Goal: Find specific page/section: Find specific page/section

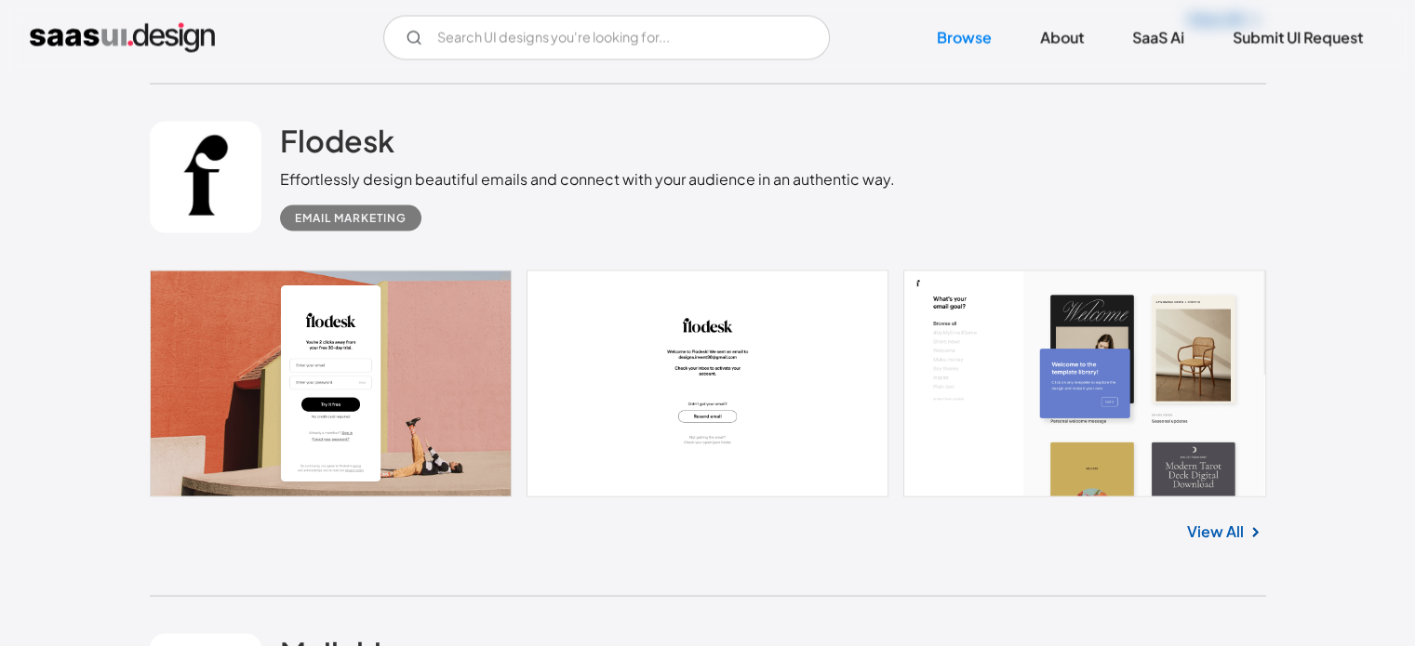
scroll to position [3627, 0]
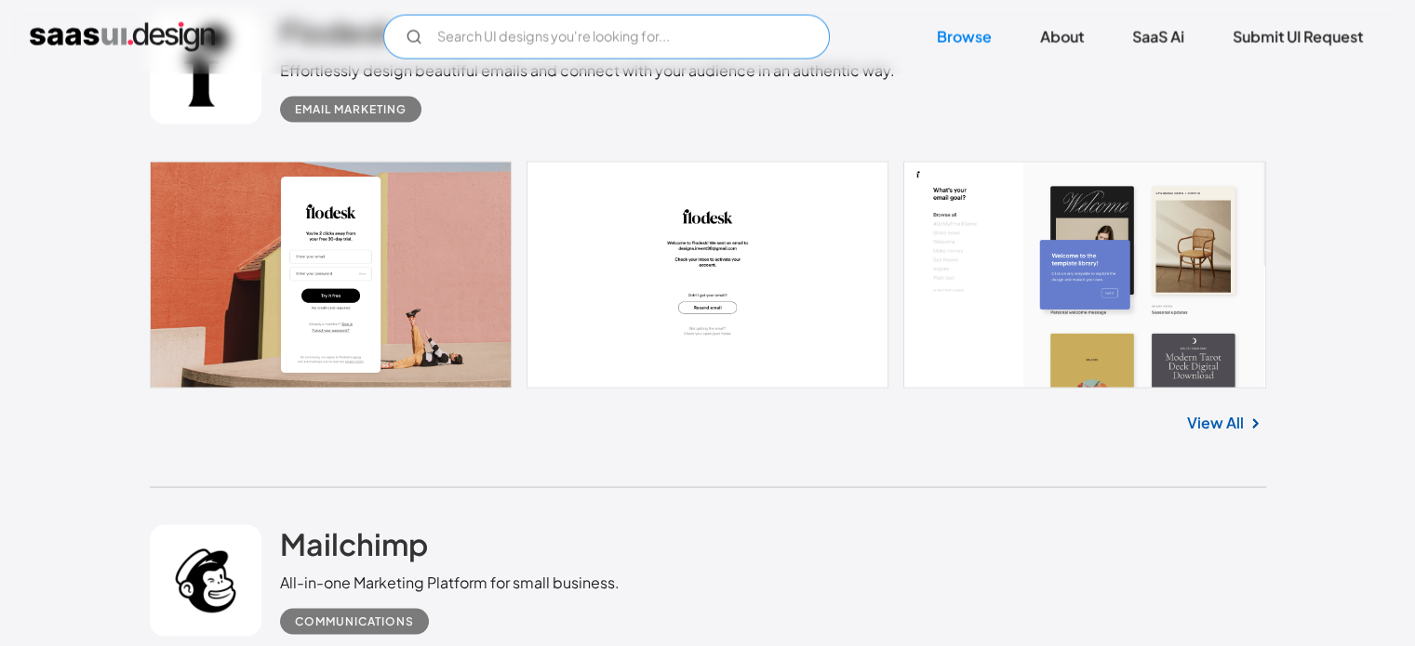
click at [549, 36] on input "Email Form" at bounding box center [606, 37] width 446 height 45
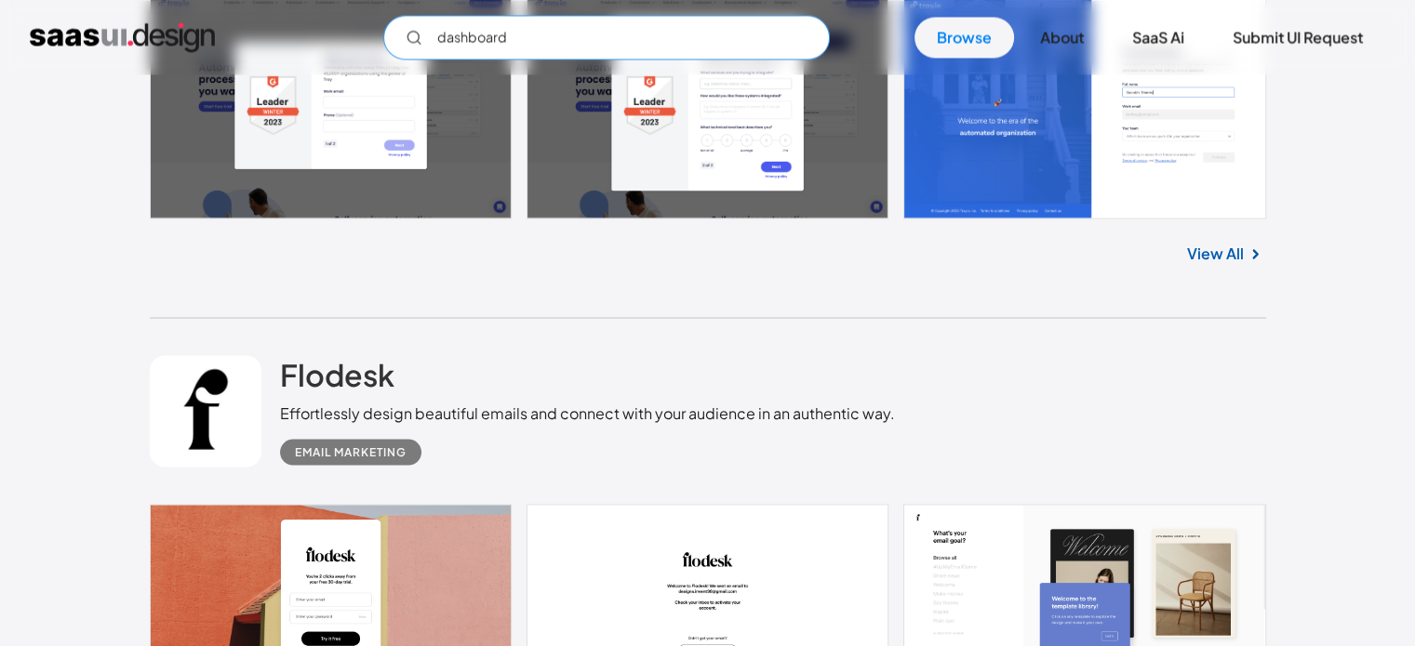
scroll to position [3255, 0]
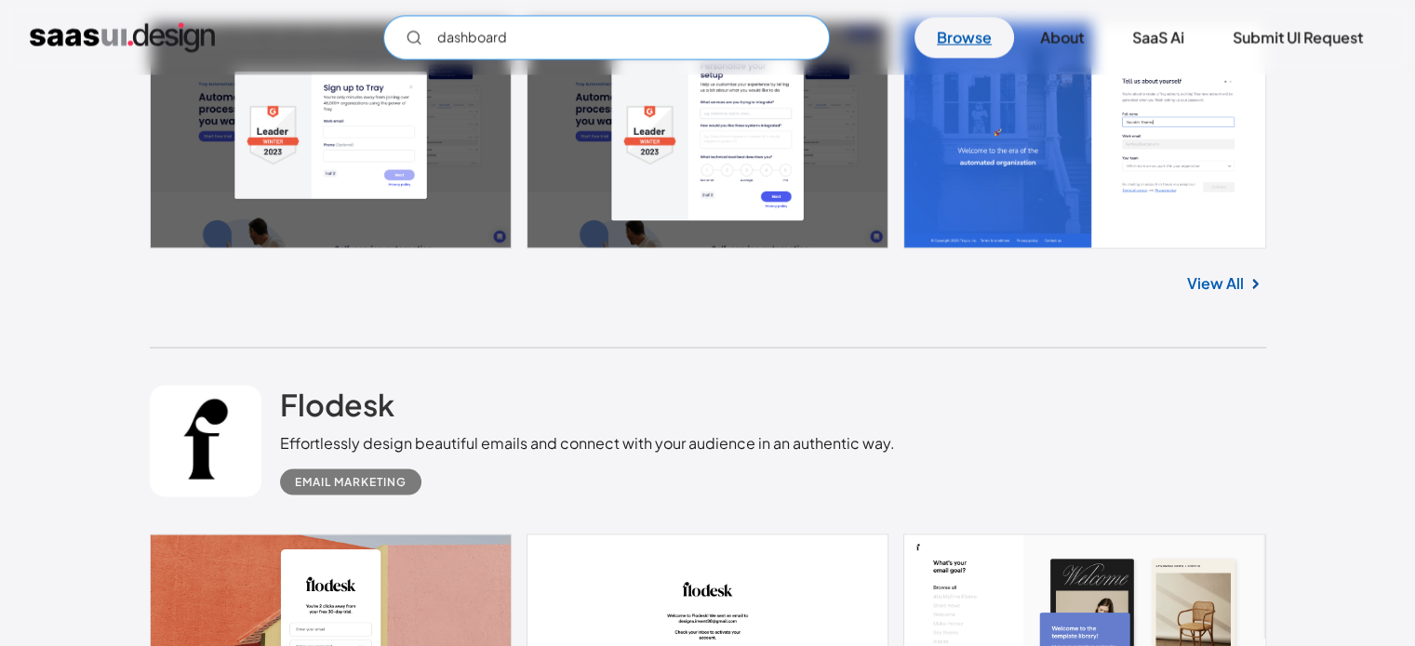
type input "dashboard"
click at [953, 42] on link "Browse" at bounding box center [964, 37] width 100 height 41
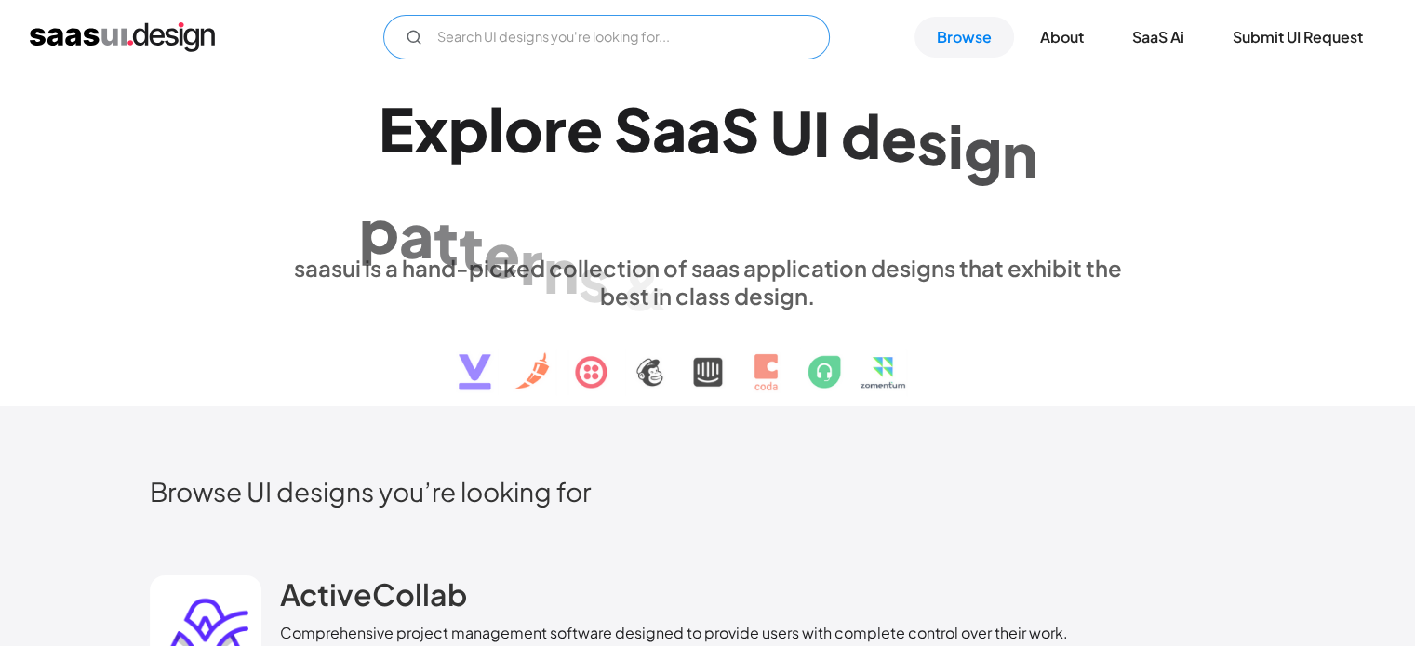
click at [525, 22] on input "Email Form" at bounding box center [606, 37] width 446 height 45
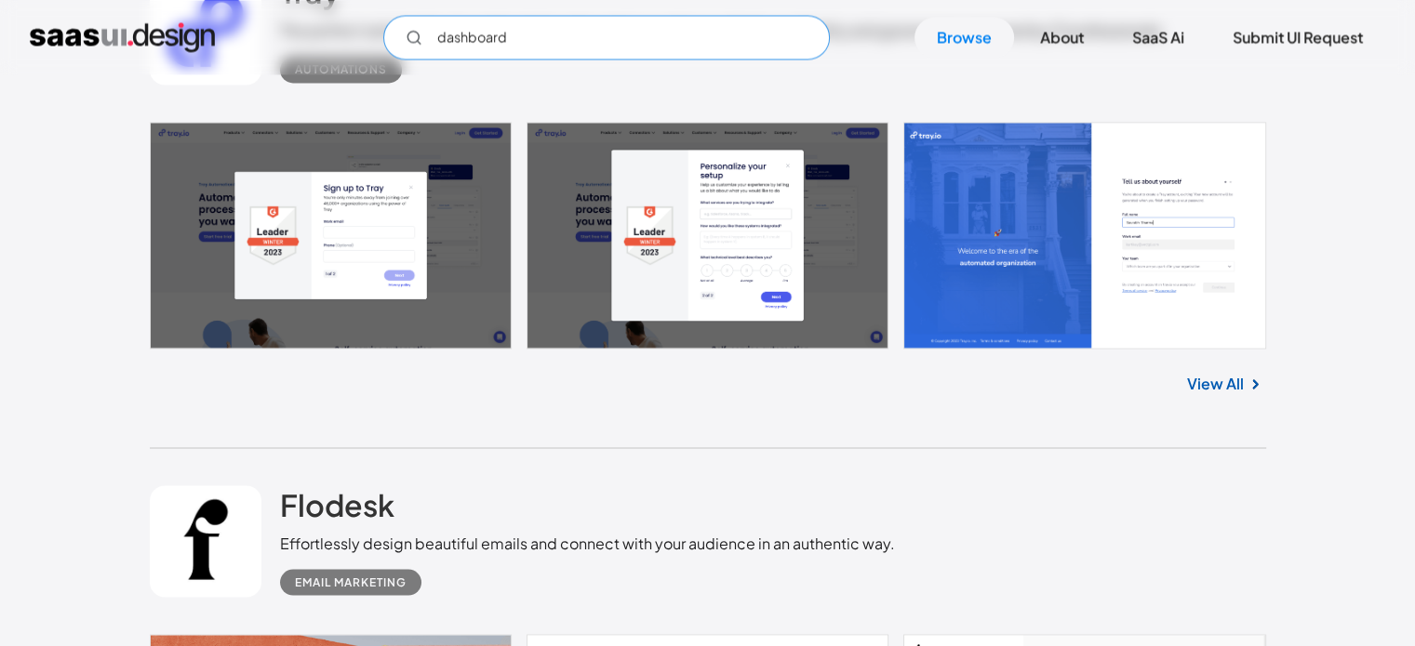
scroll to position [3159, 0]
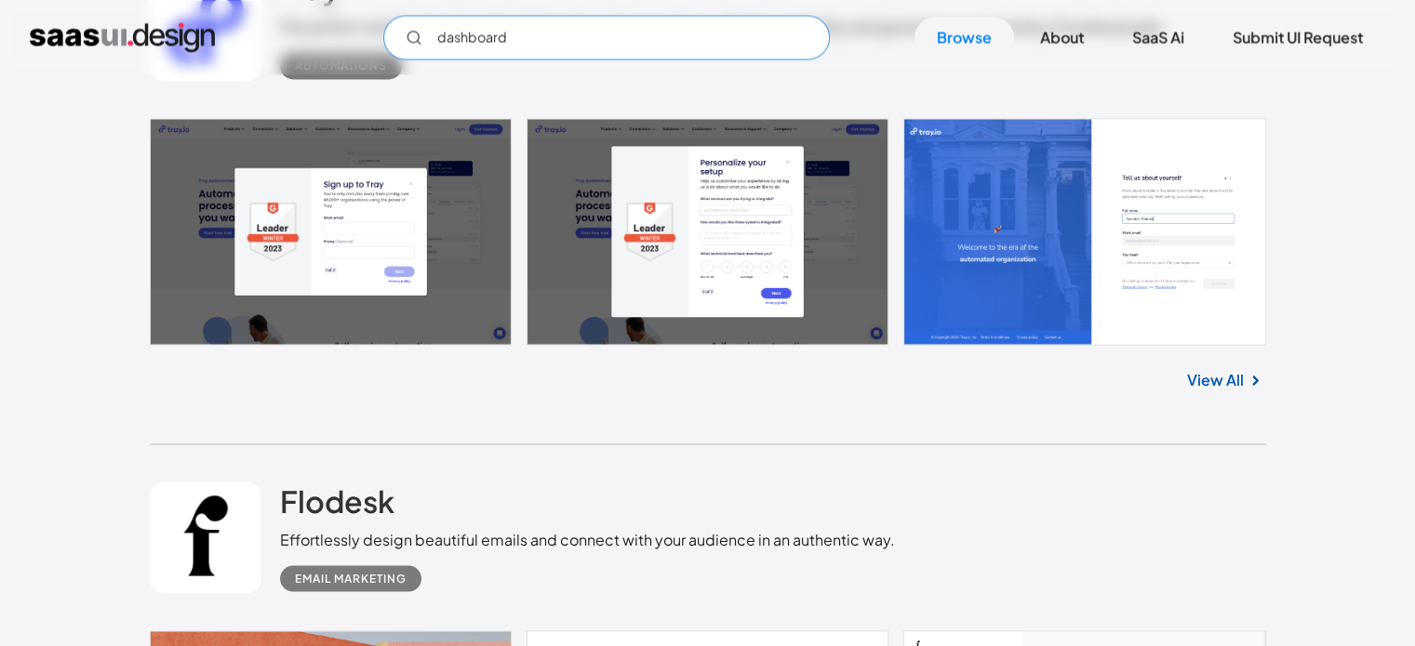
type input "dashboard"
click at [1218, 379] on link "View All" at bounding box center [1215, 379] width 57 height 22
